Goal: Check status: Check status

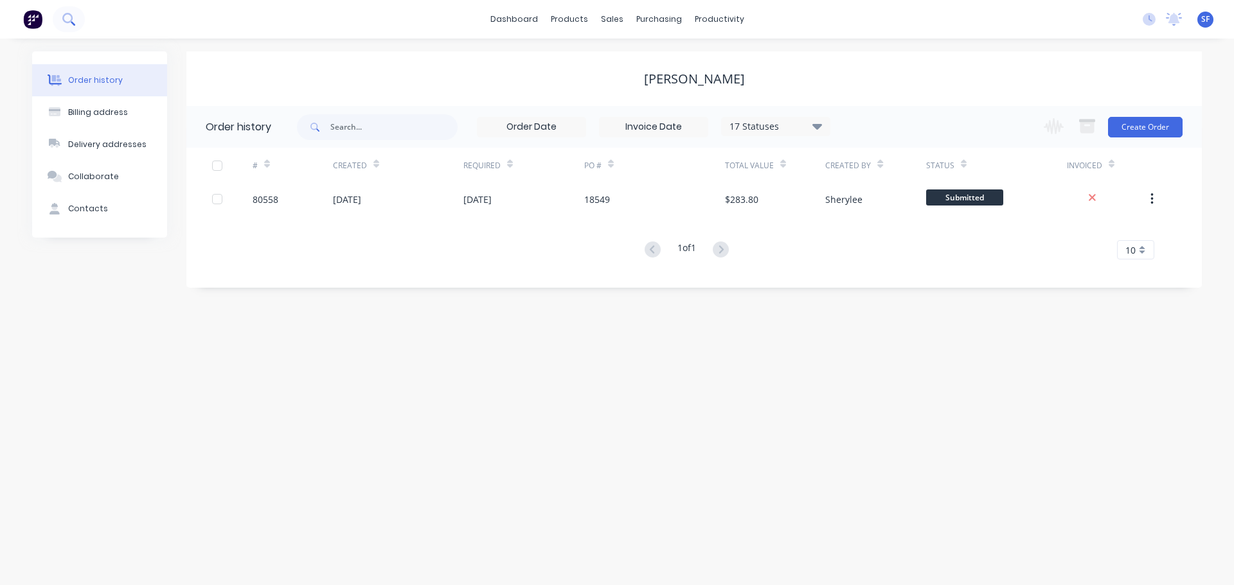
click at [69, 24] on icon at bounding box center [68, 19] width 12 height 12
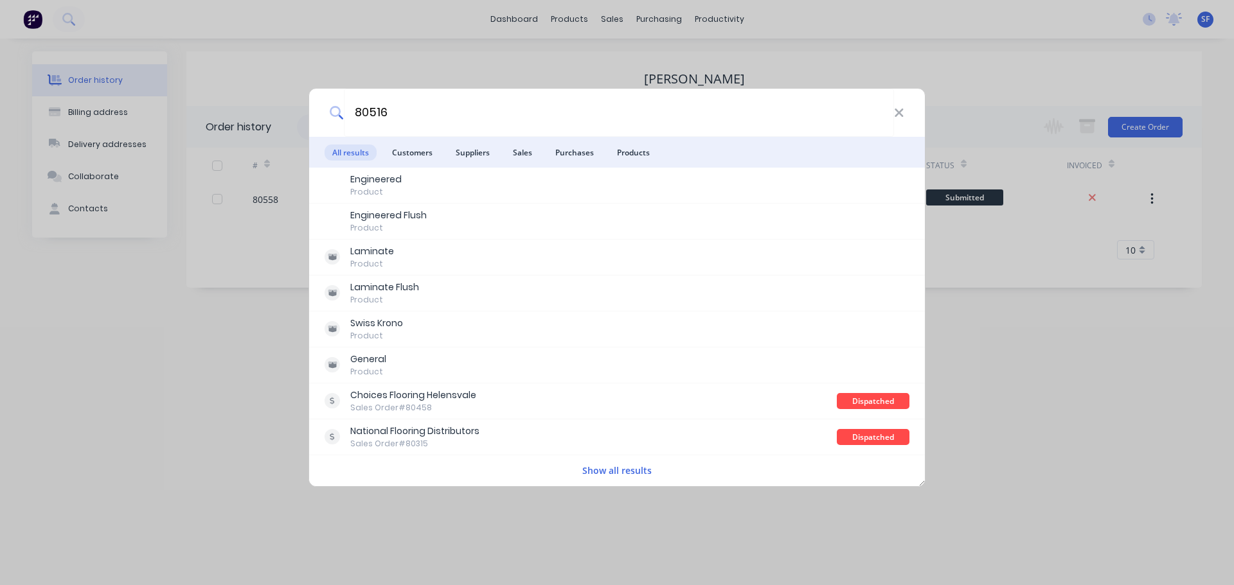
type input "80516"
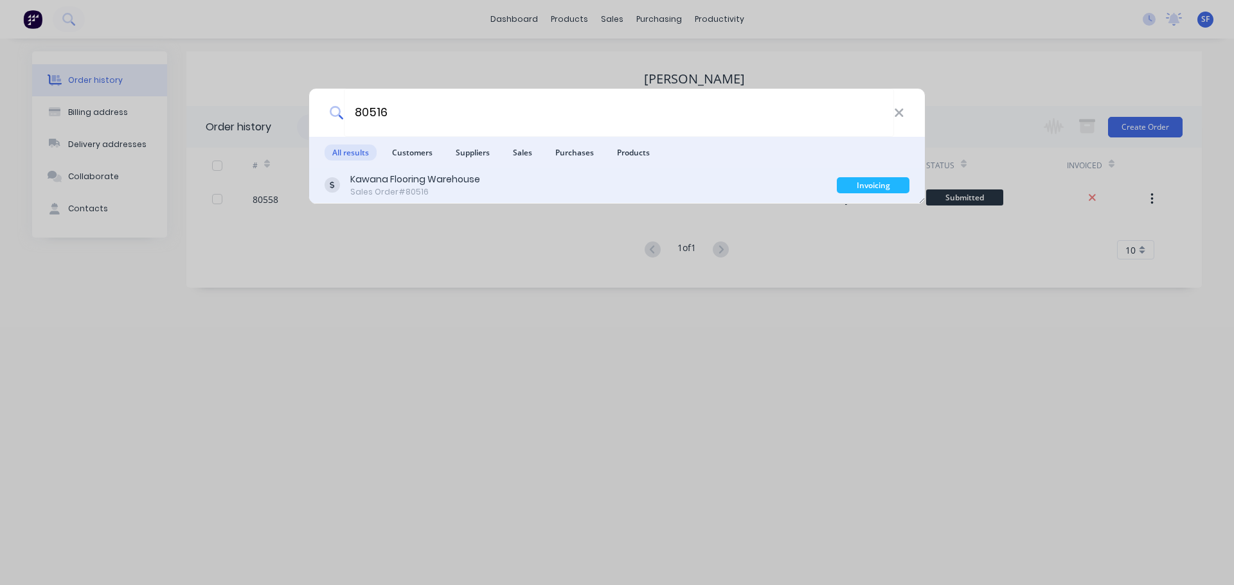
click at [534, 197] on div "Kawana Flooring Warehouse Sales Order #80516" at bounding box center [580, 185] width 512 height 25
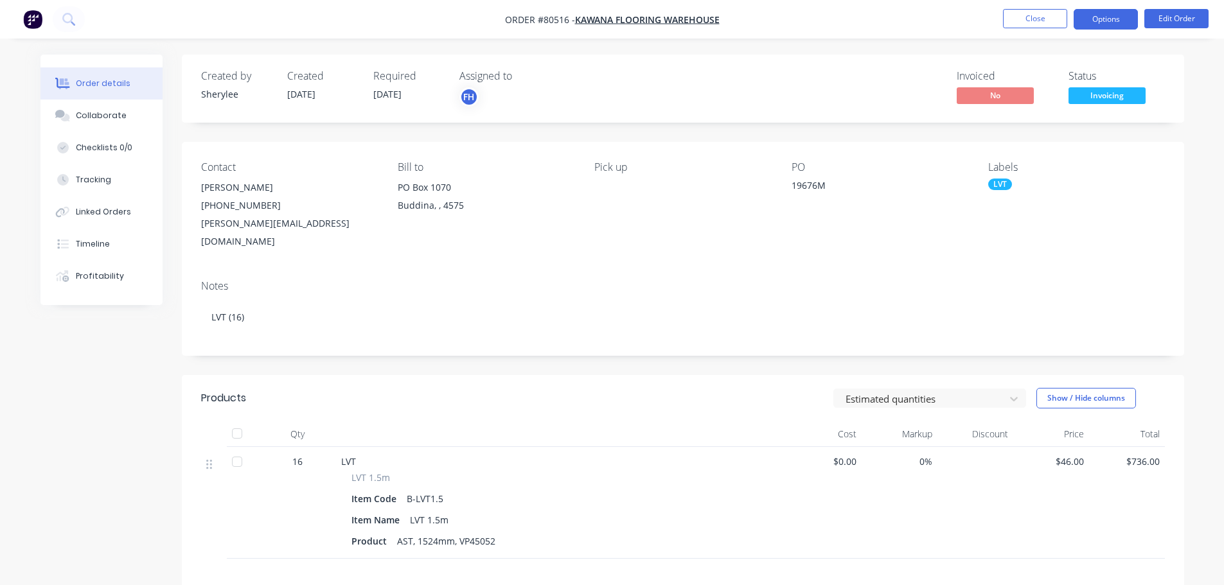
click at [1101, 19] on button "Options" at bounding box center [1106, 19] width 64 height 21
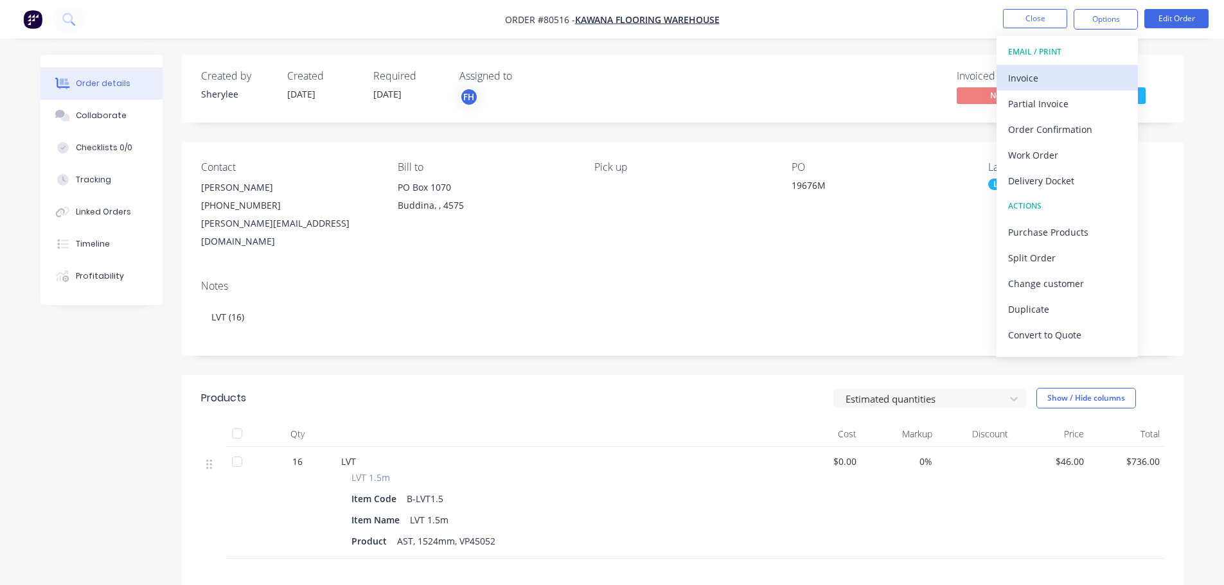
click at [1020, 76] on div "Invoice" at bounding box center [1067, 78] width 118 height 19
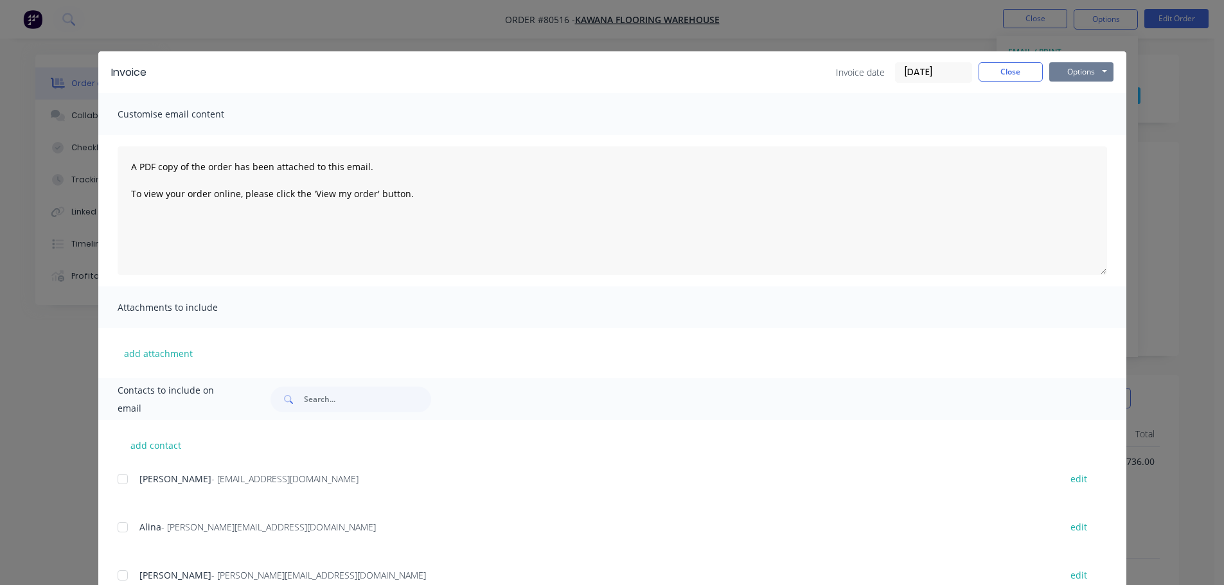
click at [1081, 71] on button "Options" at bounding box center [1081, 71] width 64 height 19
click at [1071, 114] on button "Print" at bounding box center [1090, 115] width 82 height 21
click at [1008, 68] on button "Close" at bounding box center [1011, 71] width 64 height 19
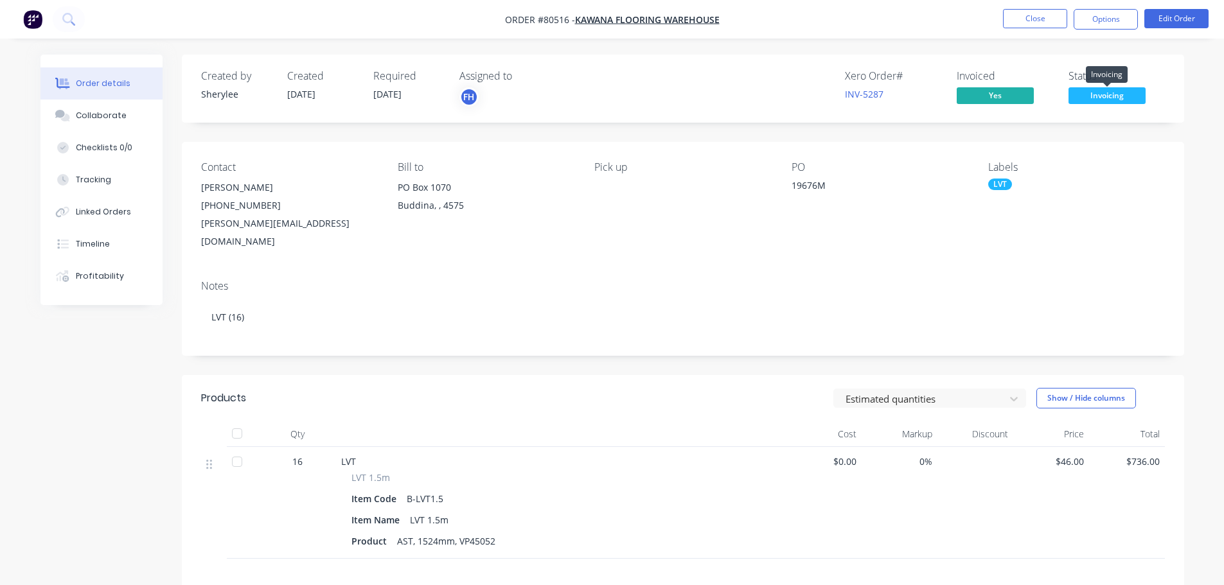
click at [1081, 96] on span "Invoicing" at bounding box center [1107, 95] width 77 height 16
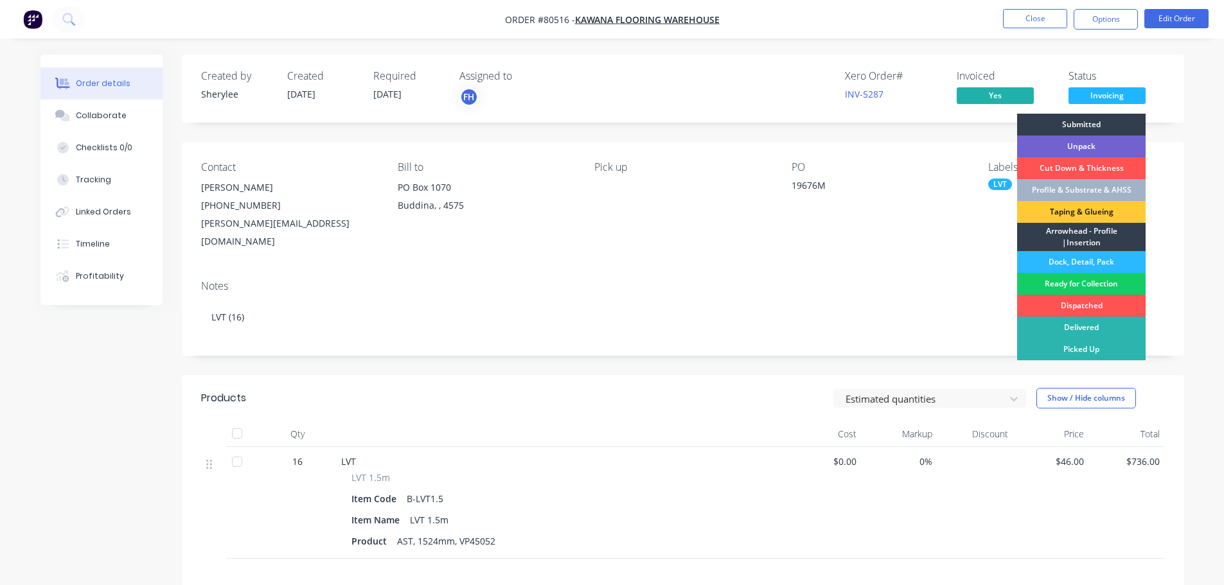
click at [1092, 285] on div "Ready for Collection" at bounding box center [1081, 284] width 129 height 22
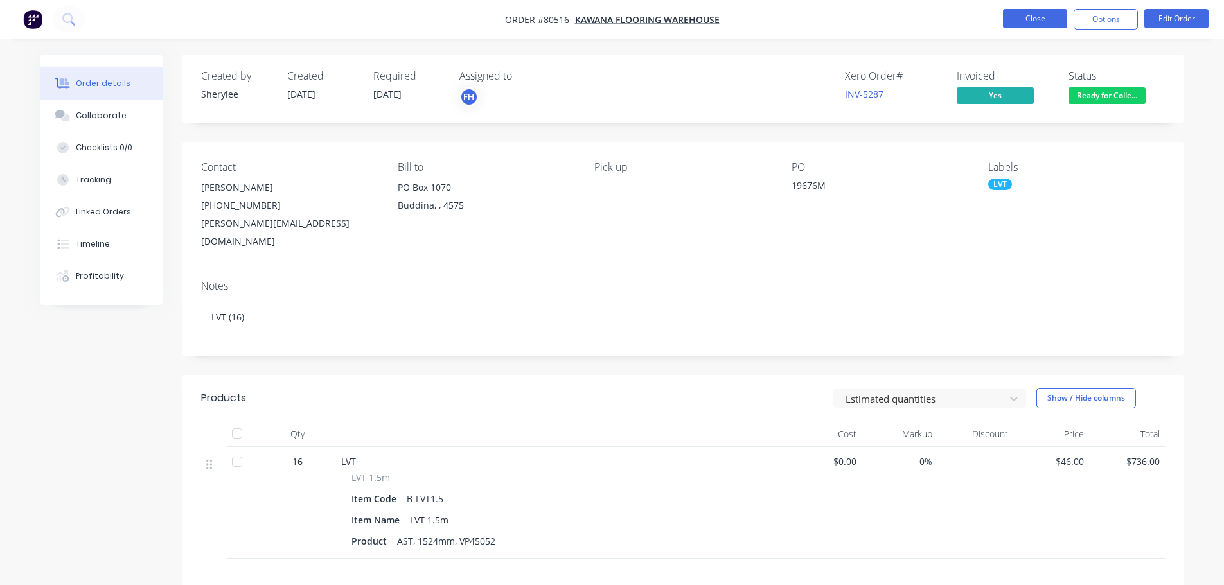
click at [1029, 15] on button "Close" at bounding box center [1035, 18] width 64 height 19
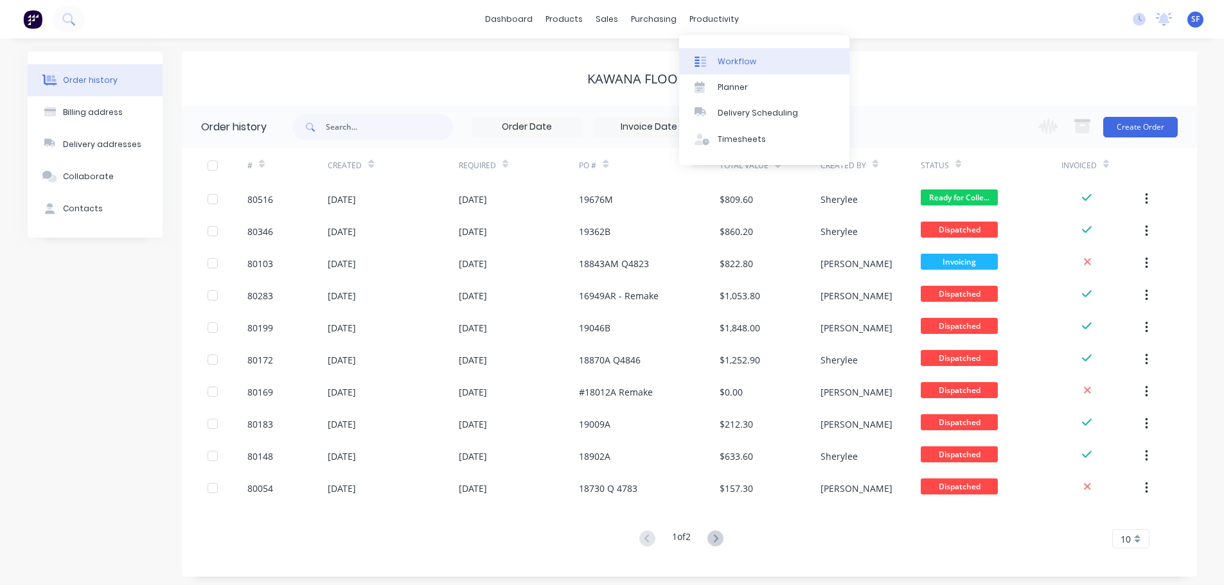
click at [732, 58] on div "Workflow" at bounding box center [737, 62] width 39 height 12
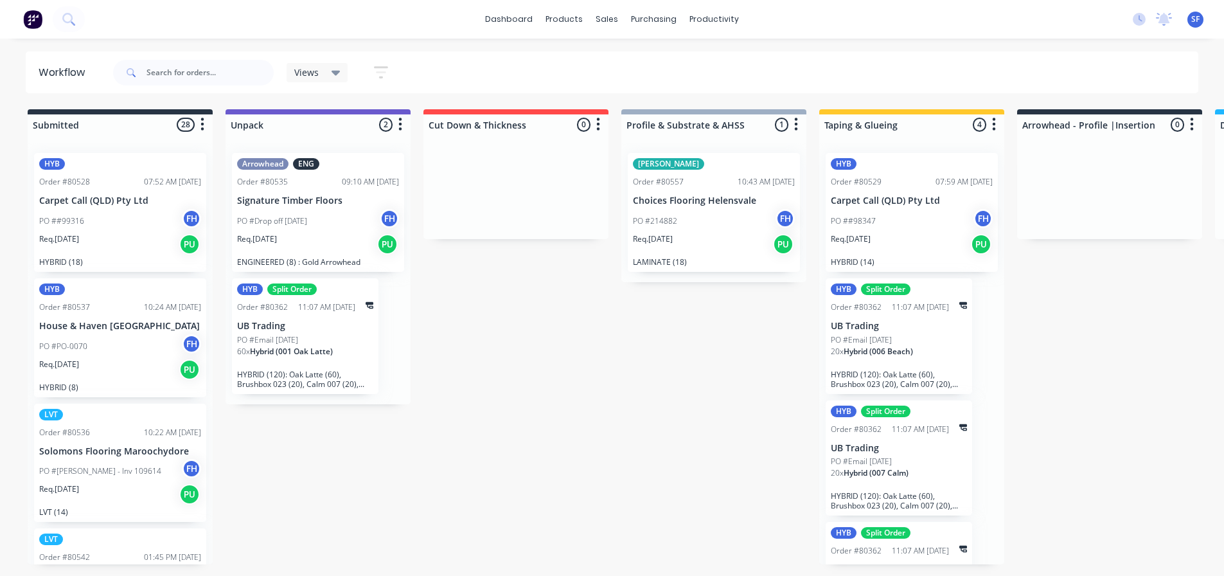
click at [363, 222] on div "PO #Drop off [DATE] FH" at bounding box center [318, 221] width 162 height 24
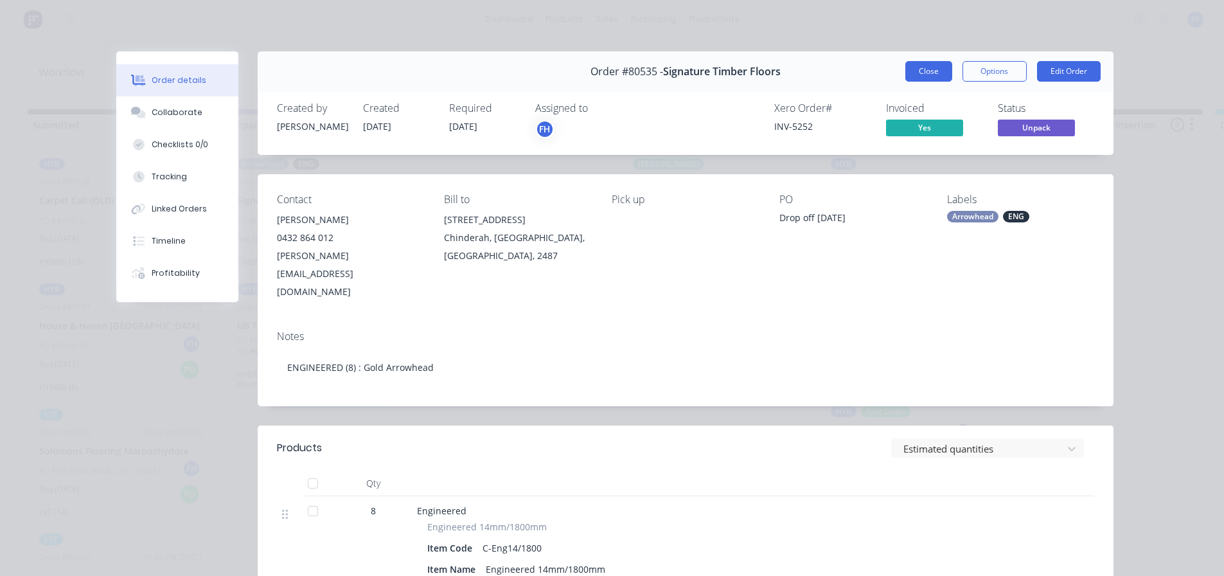
click at [936, 66] on button "Close" at bounding box center [928, 71] width 47 height 21
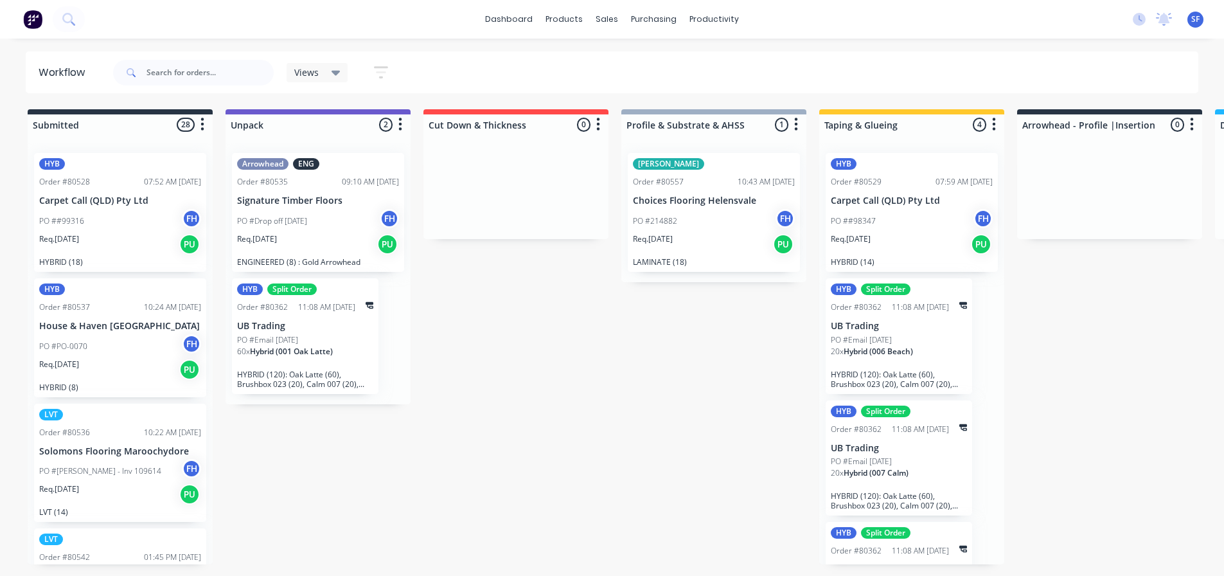
click at [347, 231] on div "PO #Drop off [DATE] FH" at bounding box center [318, 221] width 162 height 24
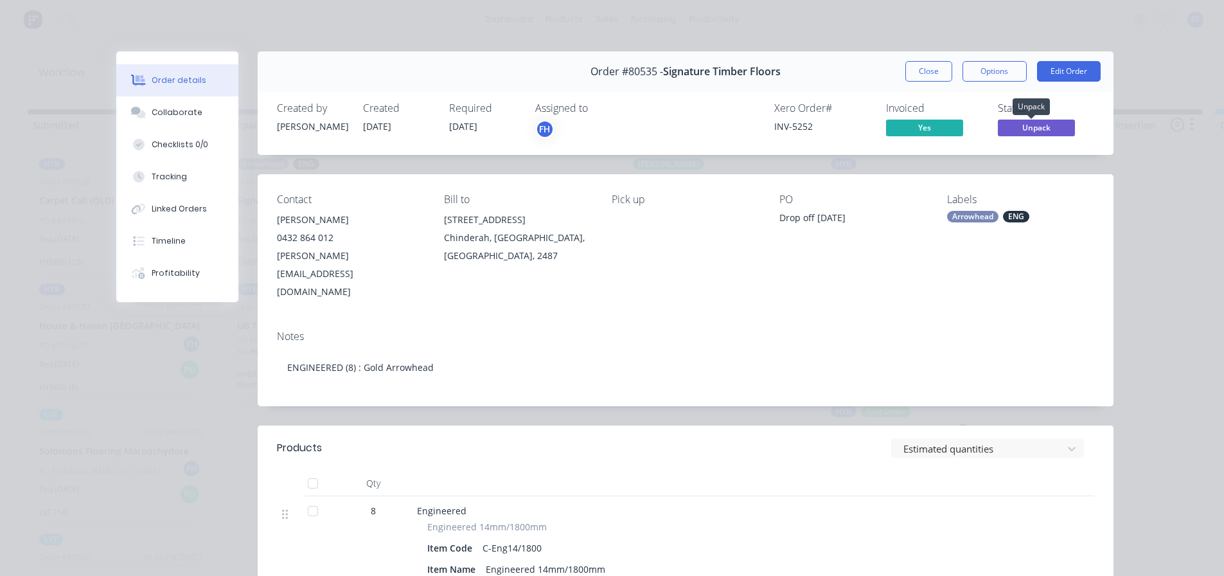
click at [1042, 125] on span "Unpack" at bounding box center [1036, 128] width 77 height 16
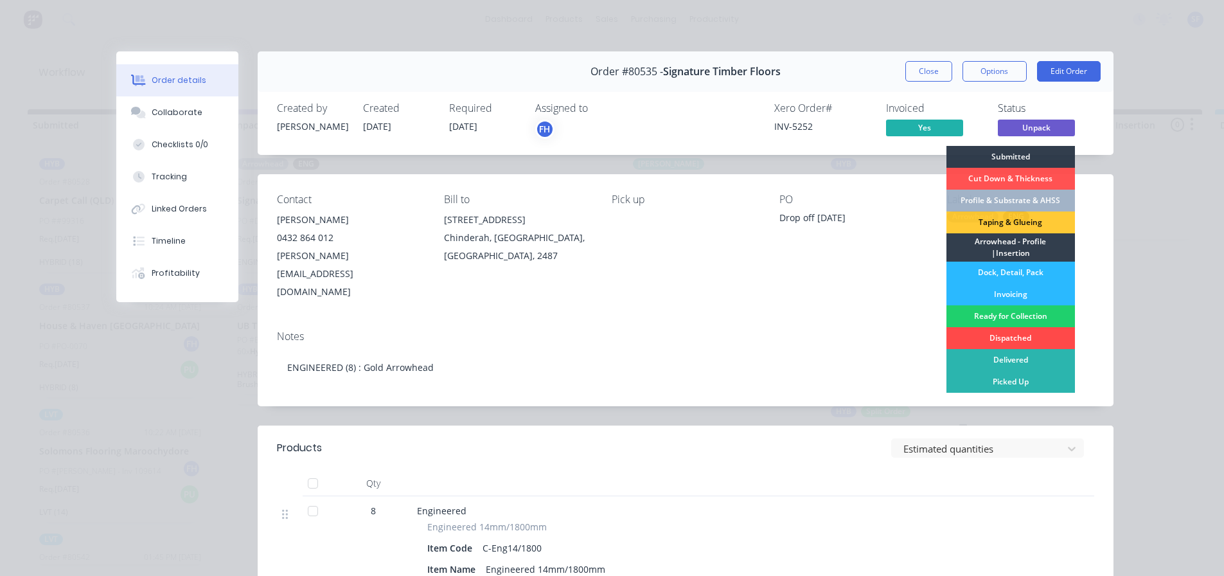
click at [997, 335] on div "Dispatched" at bounding box center [1010, 338] width 129 height 22
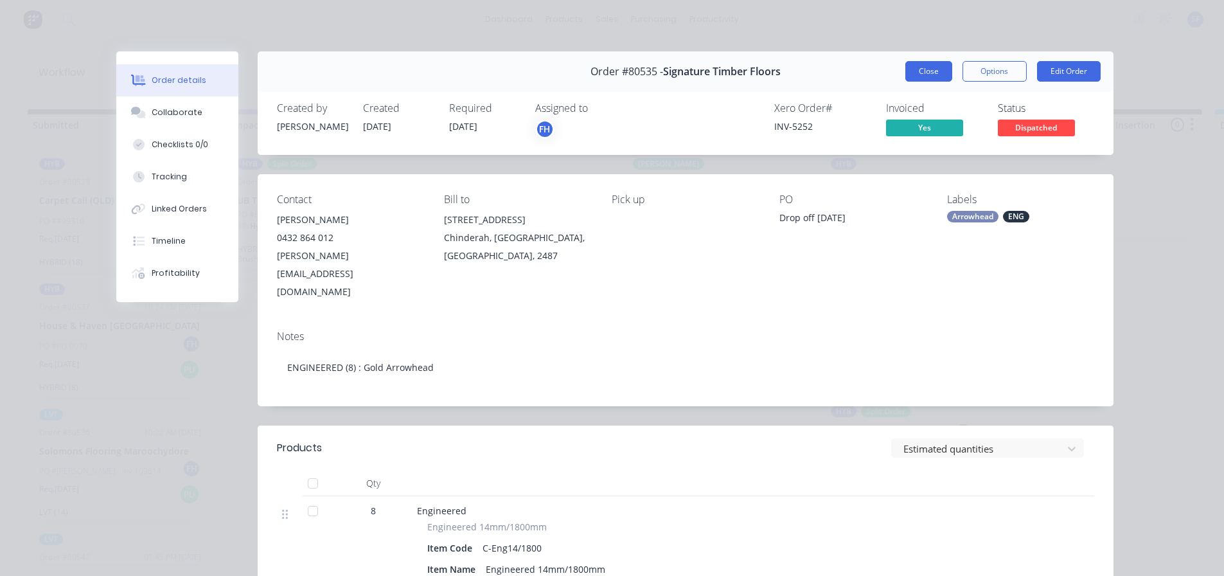
click at [934, 78] on button "Close" at bounding box center [928, 71] width 47 height 21
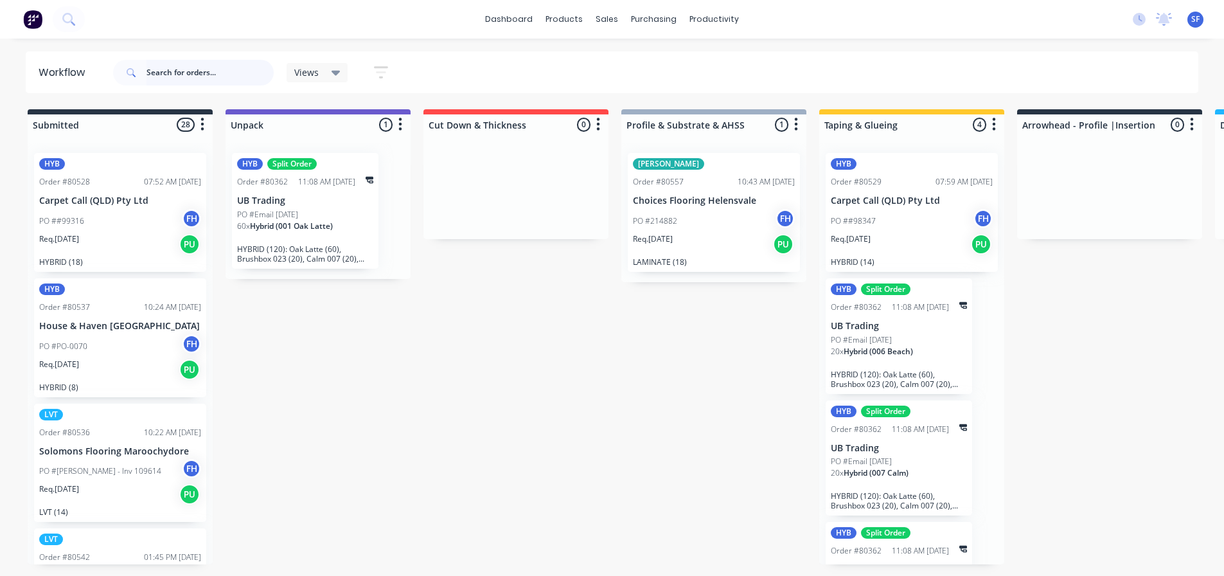
click at [161, 72] on input "text" at bounding box center [209, 73] width 127 height 26
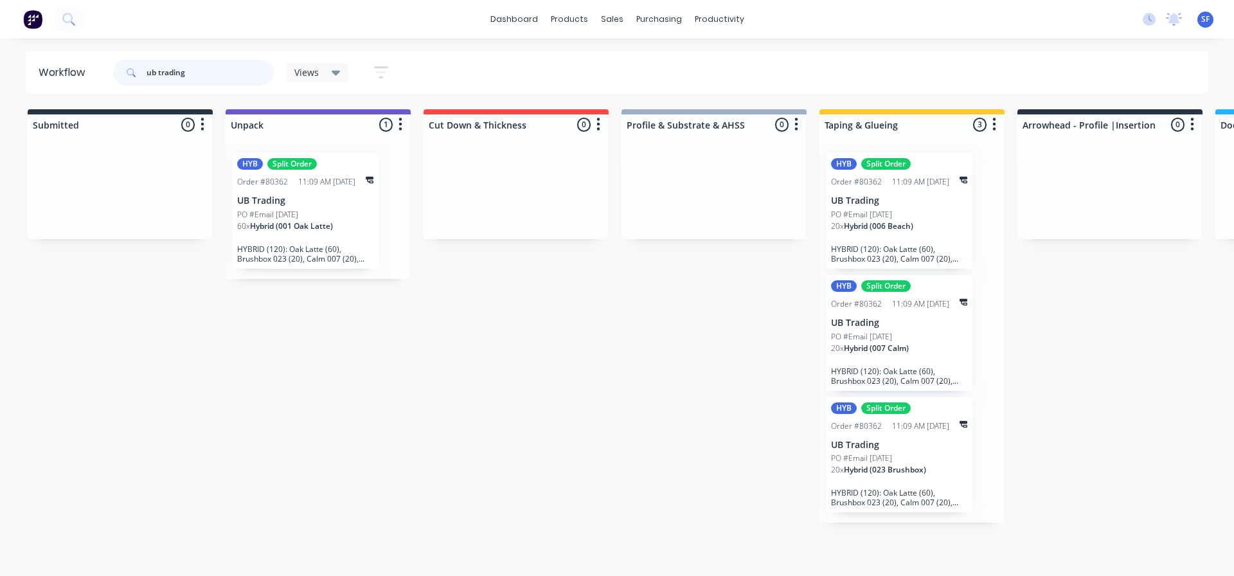
click at [190, 76] on input "ub trading" at bounding box center [209, 73] width 127 height 26
type input "u"
click at [195, 76] on input "text" at bounding box center [209, 73] width 127 height 26
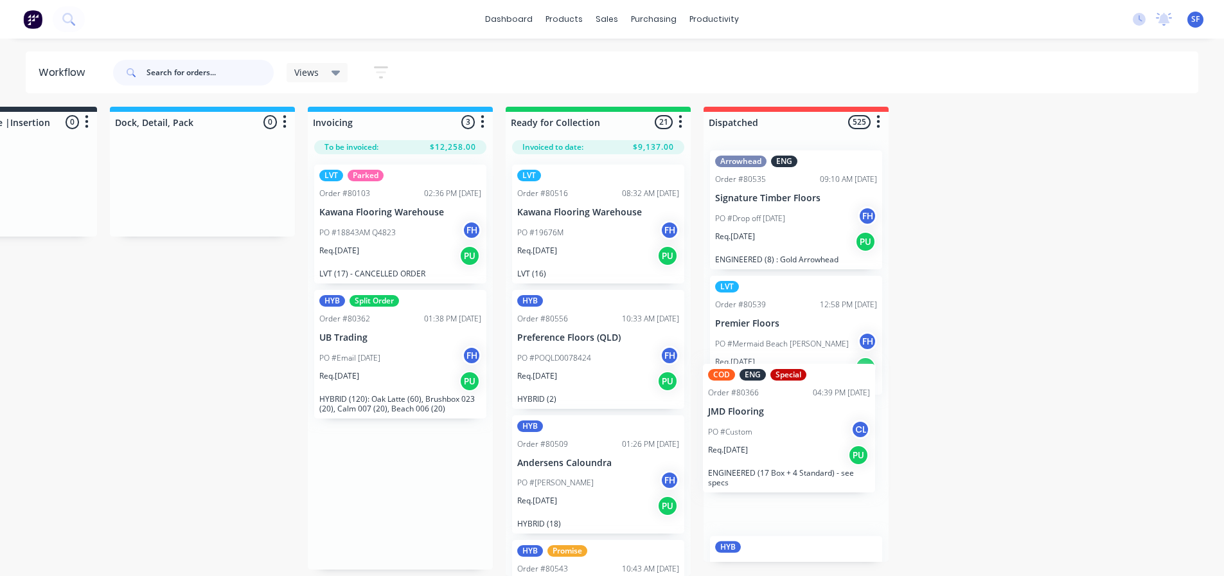
scroll to position [12, 1105]
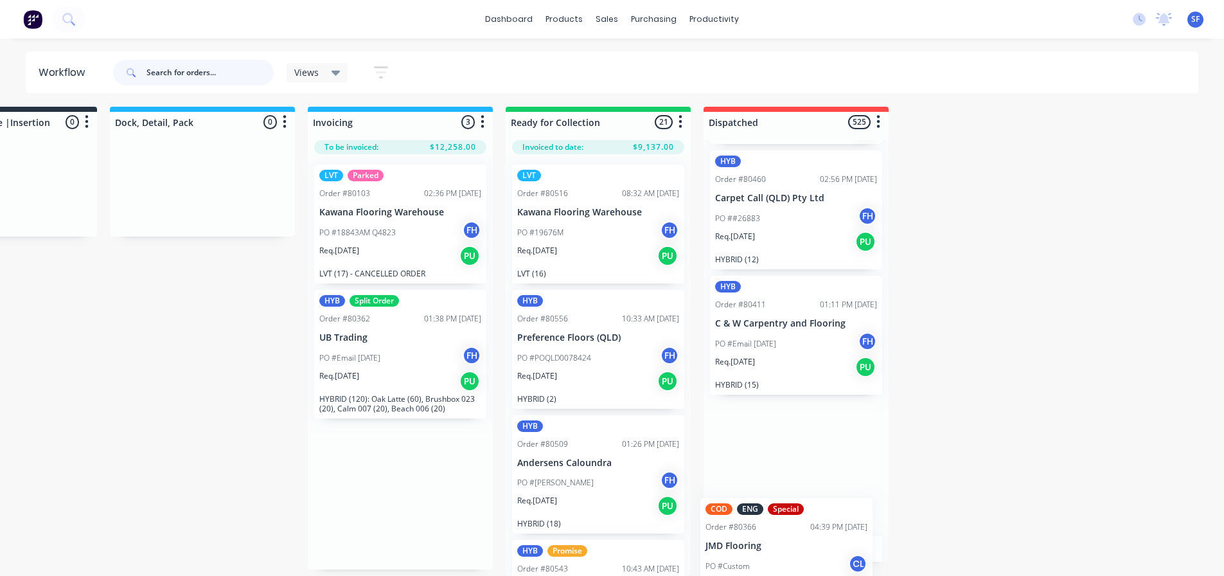
drag, startPoint x: 392, startPoint y: 233, endPoint x: 779, endPoint y: 547, distance: 499.2
click at [780, 550] on div "Submitted 28 Summaries Total order value Invoiced to date To be invoiced HYB Or…" at bounding box center [49, 341] width 2329 height 469
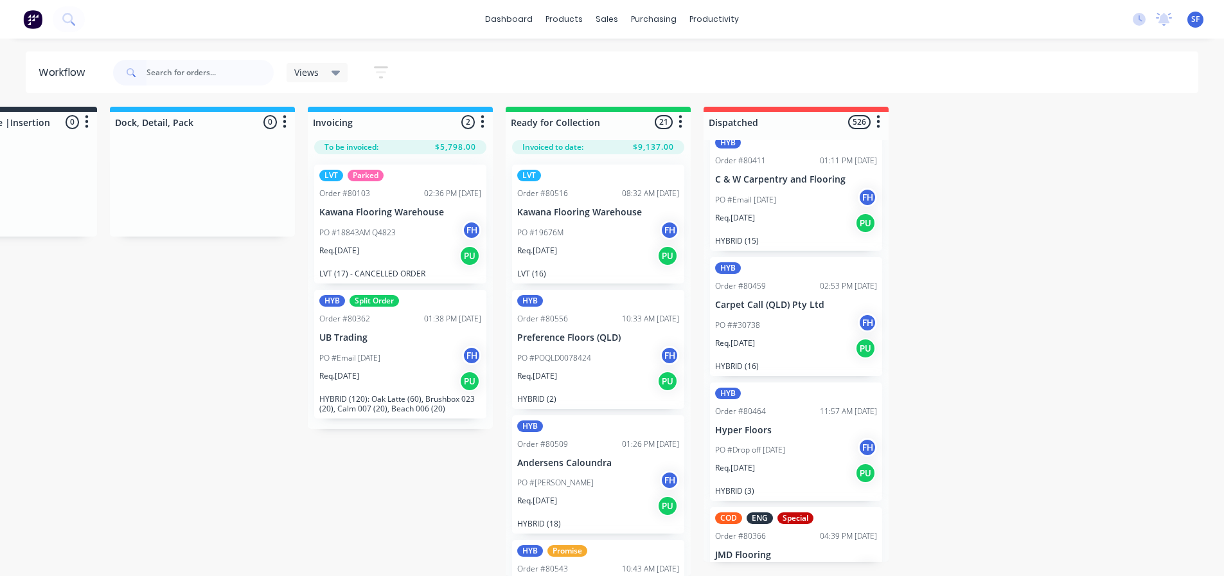
click at [423, 353] on div "PO #Email [DATE] FH" at bounding box center [400, 358] width 162 height 24
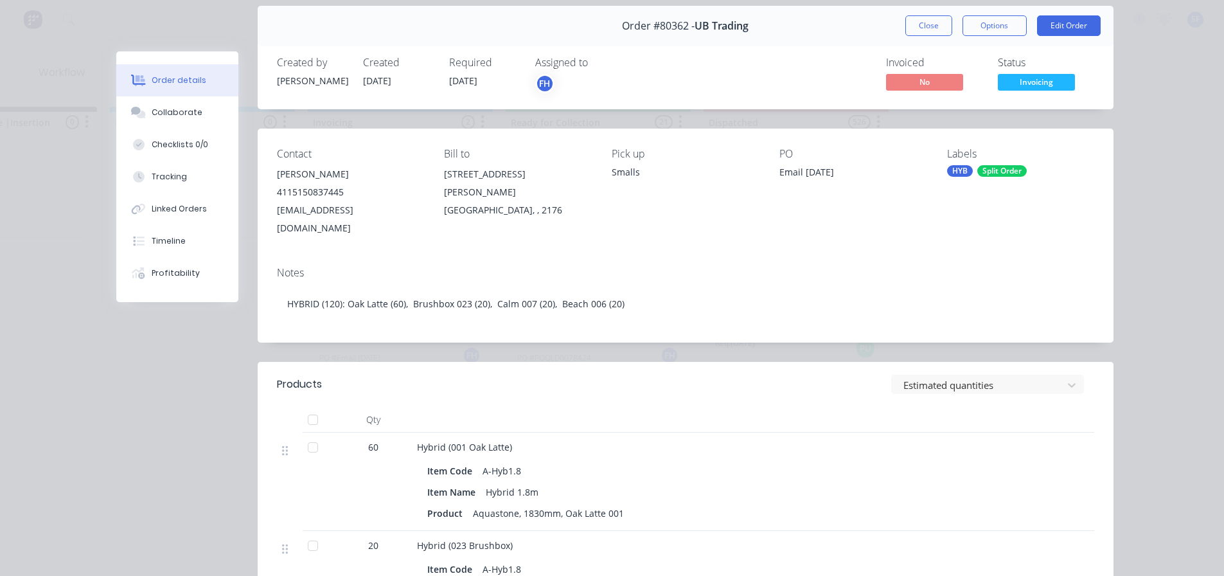
scroll to position [0, 0]
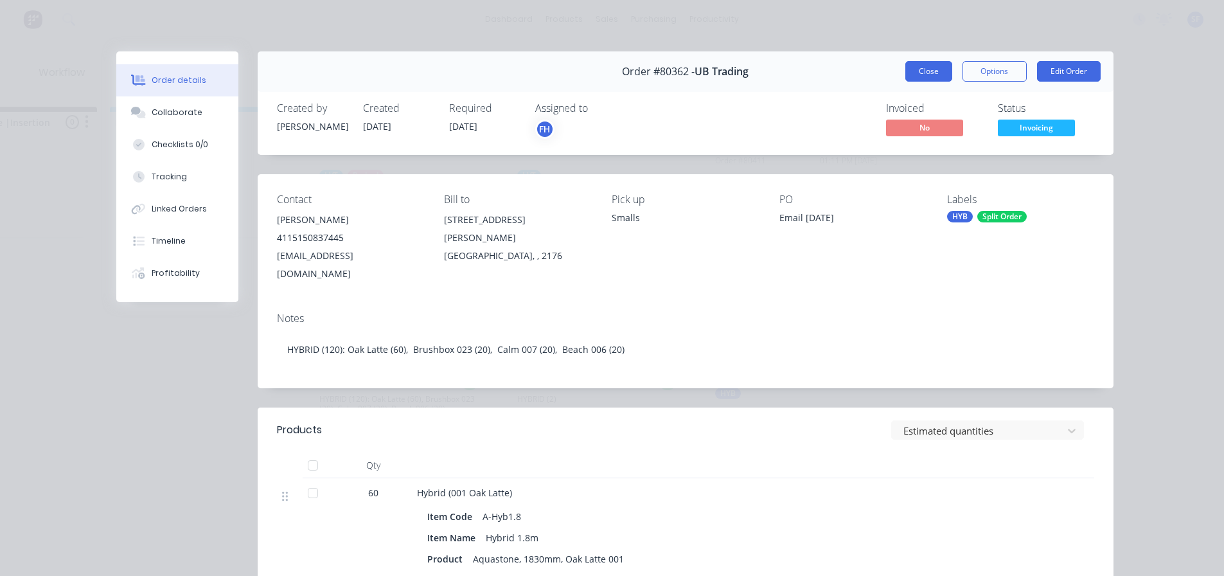
click at [941, 66] on button "Close" at bounding box center [928, 71] width 47 height 21
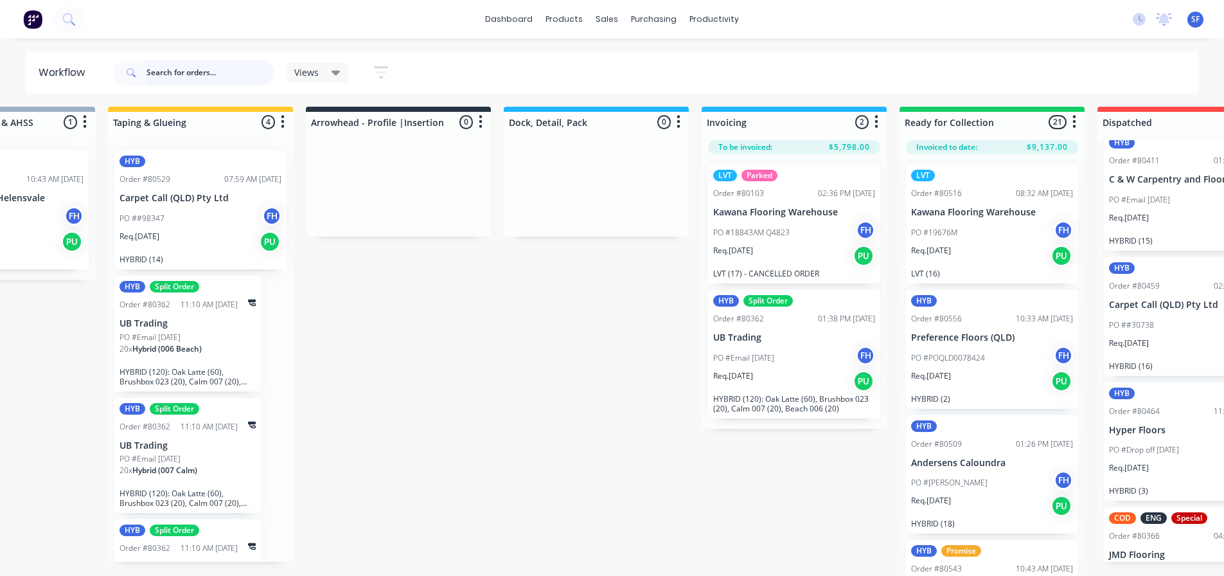
scroll to position [12, 543]
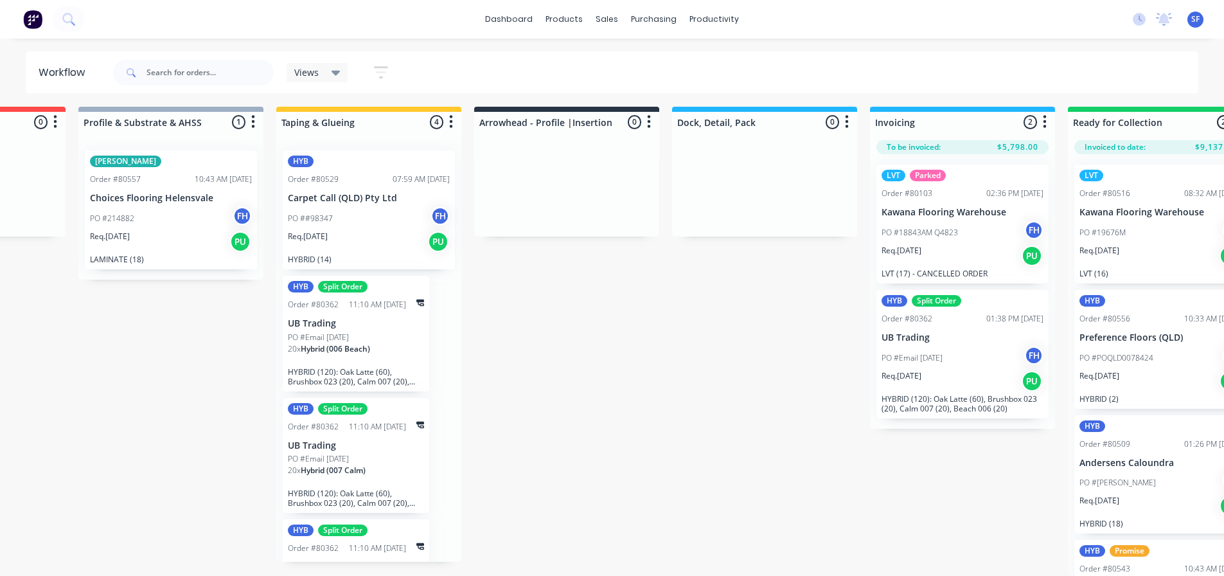
click at [391, 343] on div "20 x Hybrid (006 Beach)" at bounding box center [356, 354] width 136 height 22
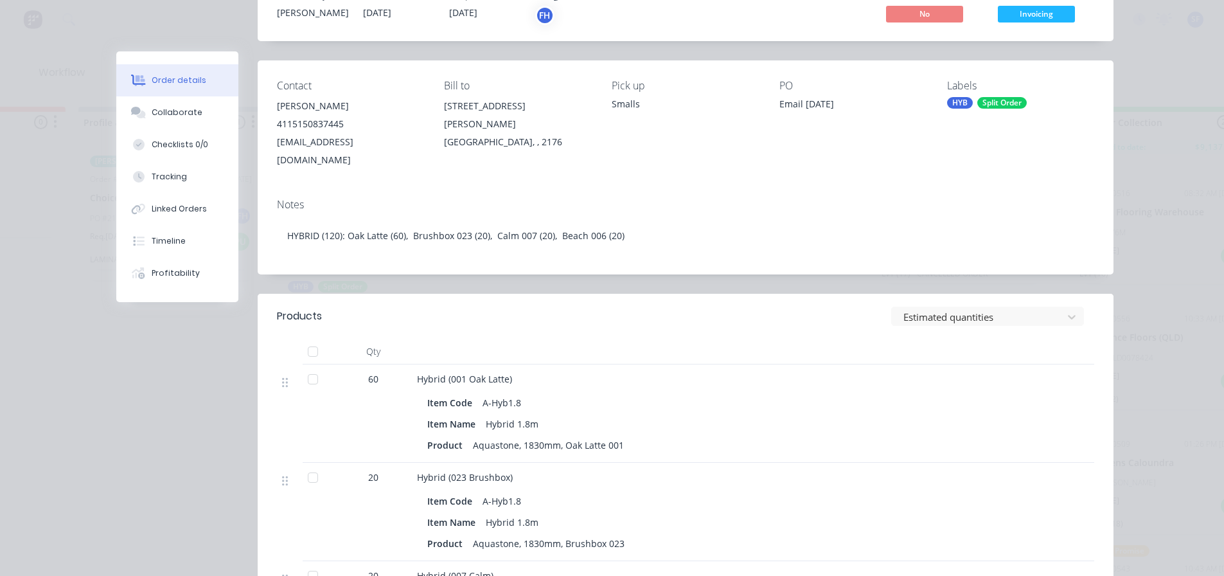
scroll to position [0, 0]
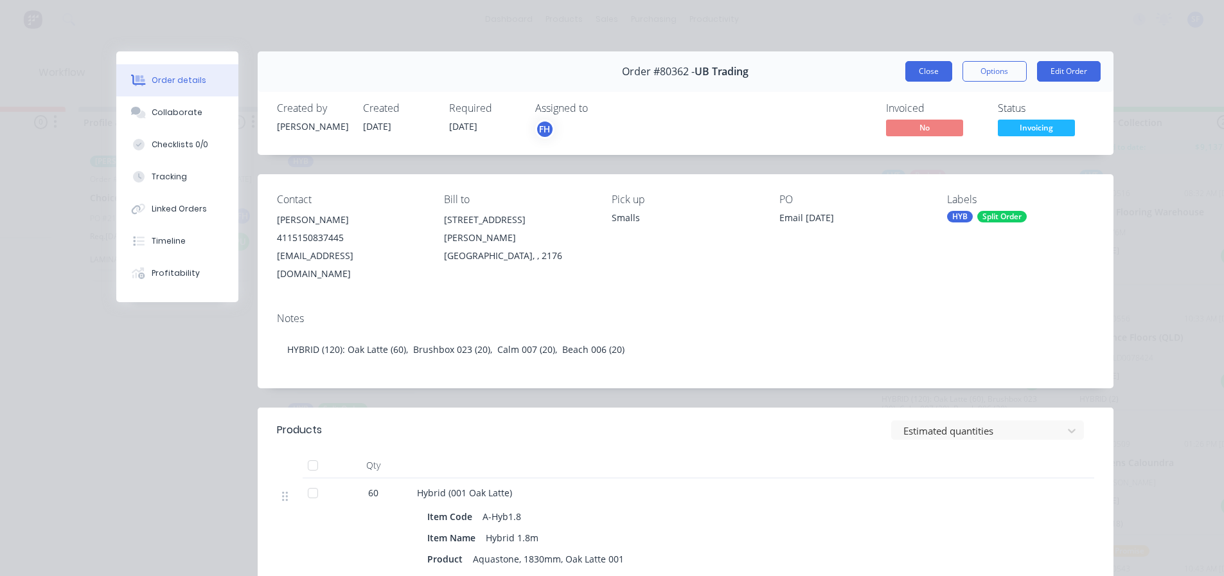
click at [923, 67] on button "Close" at bounding box center [928, 71] width 47 height 21
